Goal: Task Accomplishment & Management: Manage account settings

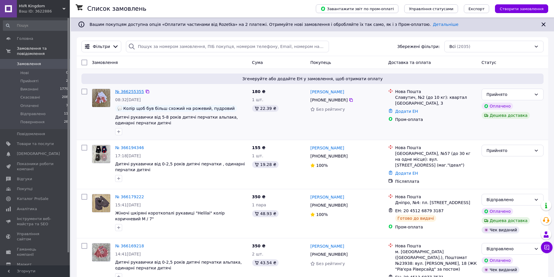
click at [130, 91] on link "№ 366255355" at bounding box center [129, 91] width 29 height 5
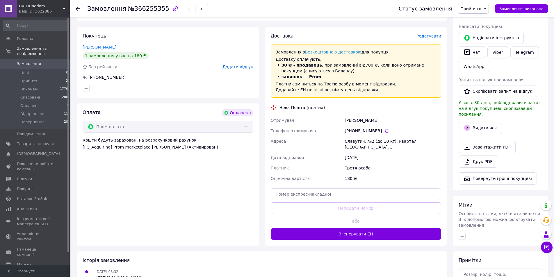
scroll to position [116, 0]
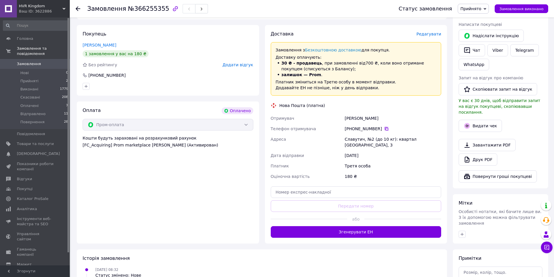
click at [385, 127] on icon at bounding box center [386, 128] width 3 height 3
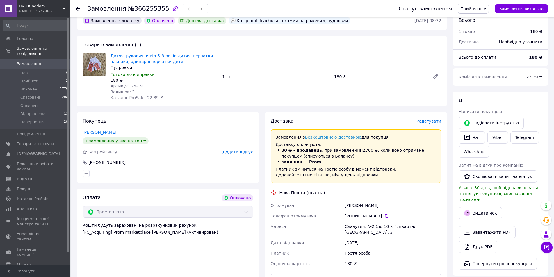
scroll to position [0, 0]
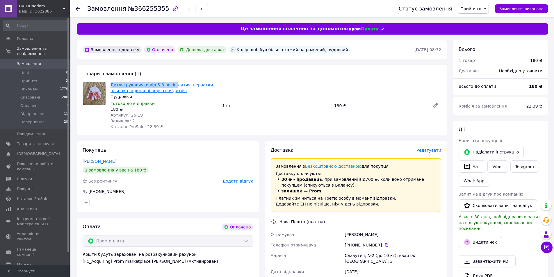
drag, startPoint x: 107, startPoint y: 84, endPoint x: 169, endPoint y: 84, distance: 61.7
click at [169, 84] on div "Дитячі рукавички від 5-8 років дитячі перчатки альпака, одинарні перчатки дитяч…" at bounding box center [261, 106] width 363 height 48
copy div "Дитячі рукавички від 5-8 років"
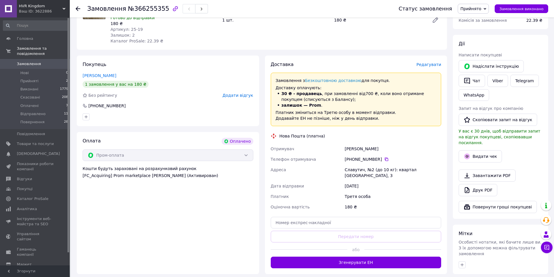
scroll to position [87, 0]
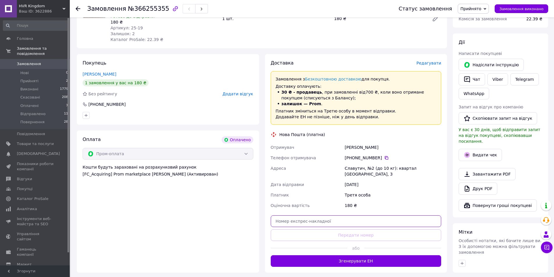
click at [304, 217] on input "text" at bounding box center [356, 222] width 171 height 12
paste input "20451269160921"
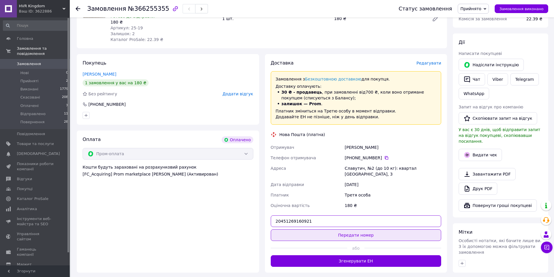
type input "20451269160921"
click at [340, 232] on button "Передати номер" at bounding box center [356, 236] width 171 height 12
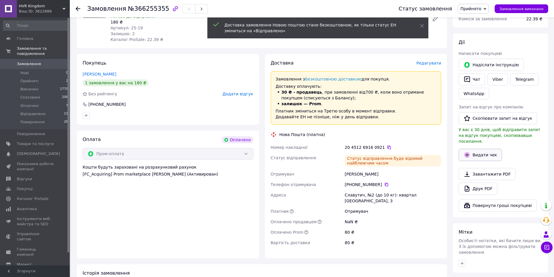
click at [475, 149] on button "Видати чек" at bounding box center [480, 155] width 43 height 12
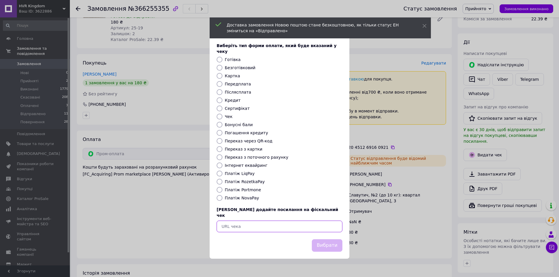
click at [287, 221] on input "text" at bounding box center [279, 227] width 126 height 12
paste input "[URL][DOMAIN_NAME]"
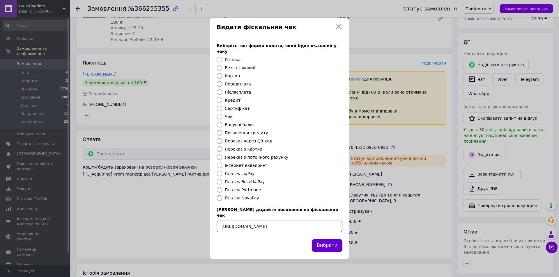
type input "[URL][DOMAIN_NAME]"
click at [332, 239] on button "Вибрати" at bounding box center [327, 245] width 31 height 13
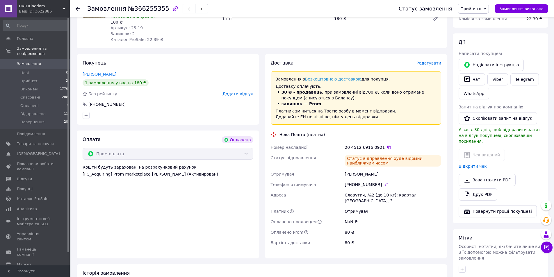
click at [77, 9] on use at bounding box center [78, 8] width 5 height 5
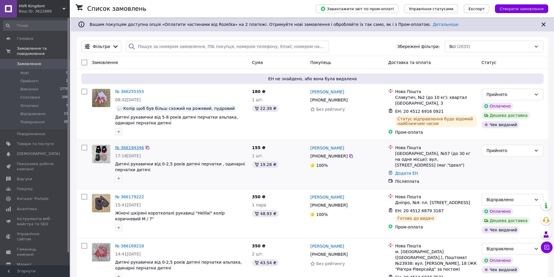
click at [122, 147] on link "№ 366194346" at bounding box center [129, 147] width 29 height 5
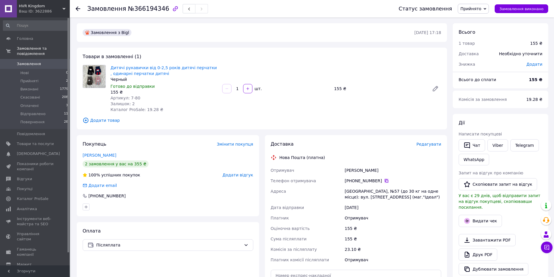
click at [385, 181] on icon at bounding box center [386, 181] width 5 height 5
drag, startPoint x: 367, startPoint y: 170, endPoint x: 334, endPoint y: 172, distance: 32.6
click at [334, 172] on div "Отримувач [PERSON_NAME] Телефон отримувача [PHONE_NUMBER]   Адреса Одеса, №57 (…" at bounding box center [356, 215] width 173 height 100
copy div "Отримувач [PERSON_NAME]"
drag, startPoint x: 379, startPoint y: 174, endPoint x: 369, endPoint y: 170, distance: 11.0
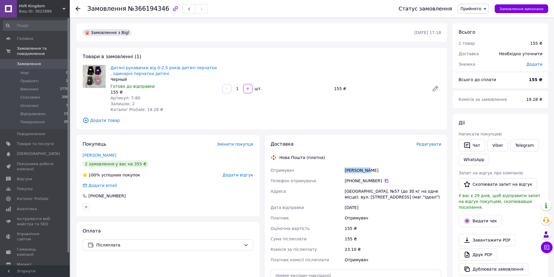
click at [369, 170] on div "[PERSON_NAME]" at bounding box center [393, 170] width 99 height 10
copy div "[PERSON_NAME]"
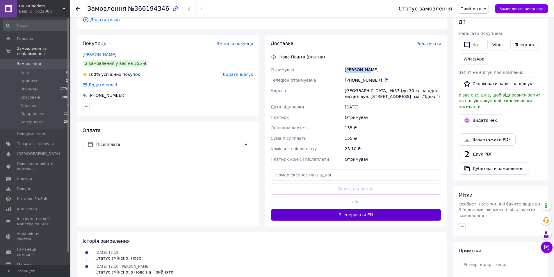
scroll to position [116, 0]
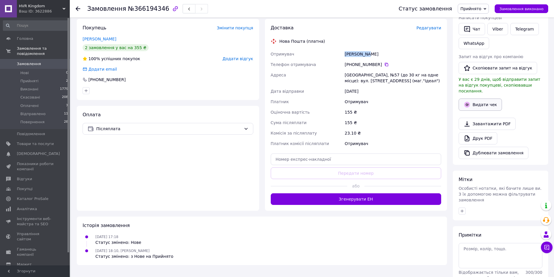
click at [481, 102] on button "Видати чек" at bounding box center [480, 105] width 43 height 12
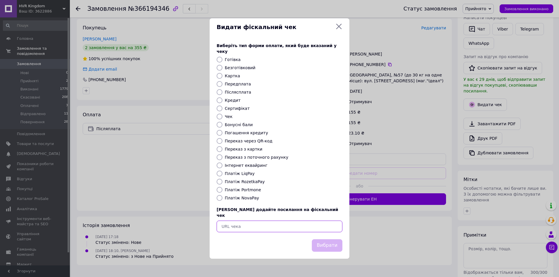
click at [263, 223] on input "text" at bounding box center [279, 227] width 126 height 12
paste input "[URL][DOMAIN_NAME]"
type input "[URL][DOMAIN_NAME]"
click at [323, 242] on button "Вибрати" at bounding box center [327, 245] width 31 height 13
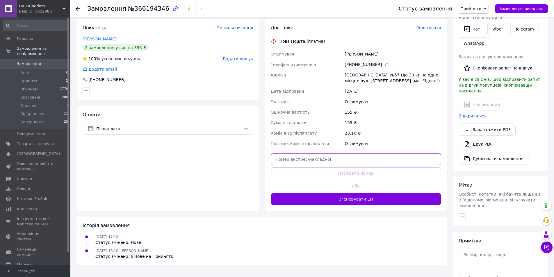
click at [289, 159] on input "text" at bounding box center [356, 160] width 171 height 12
paste input "20451269164003"
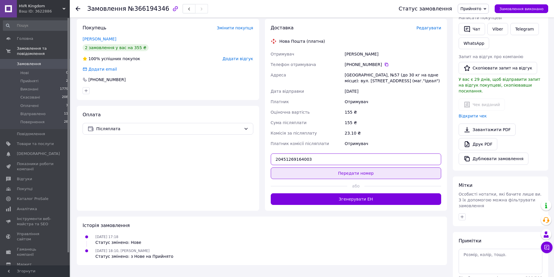
type input "20451269164003"
click at [324, 172] on button "Передати номер" at bounding box center [356, 174] width 171 height 12
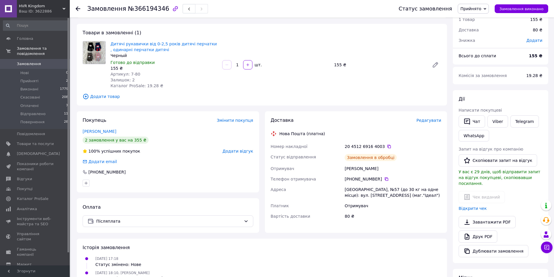
scroll to position [0, 0]
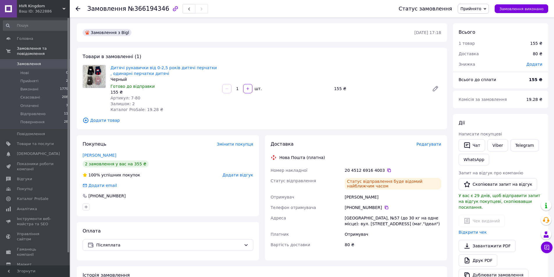
click at [79, 8] on icon at bounding box center [78, 8] width 5 height 5
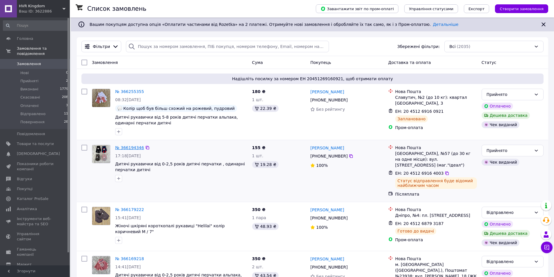
click at [133, 148] on link "№ 366194346" at bounding box center [129, 147] width 29 height 5
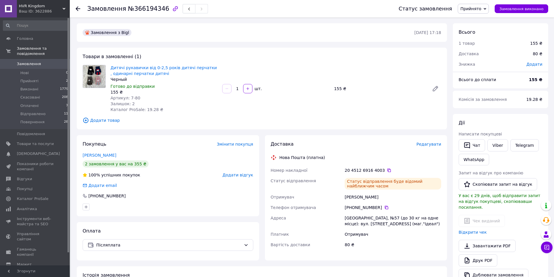
click at [79, 10] on icon at bounding box center [78, 8] width 5 height 5
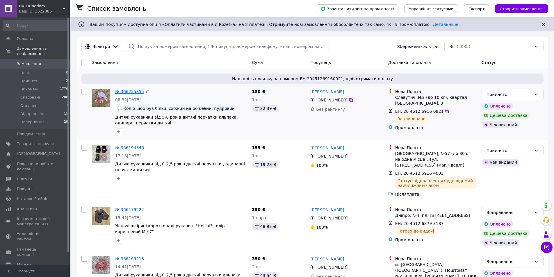
click at [129, 93] on link "№ 366255355" at bounding box center [129, 91] width 29 height 5
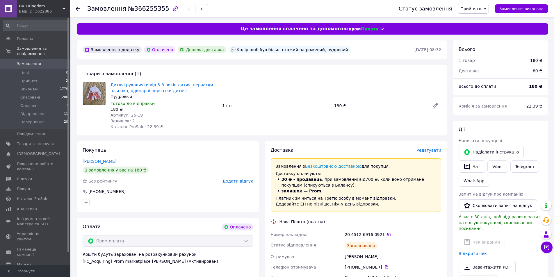
click at [78, 9] on use at bounding box center [78, 8] width 5 height 5
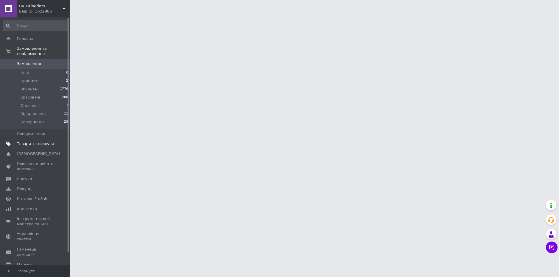
click at [19, 141] on span "Товари та послуги" at bounding box center [35, 143] width 37 height 5
